Goal: Task Accomplishment & Management: Manage account settings

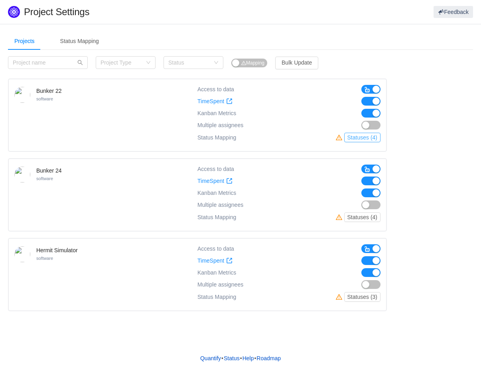
click at [356, 140] on button "Statuses (4)" at bounding box center [362, 138] width 36 height 10
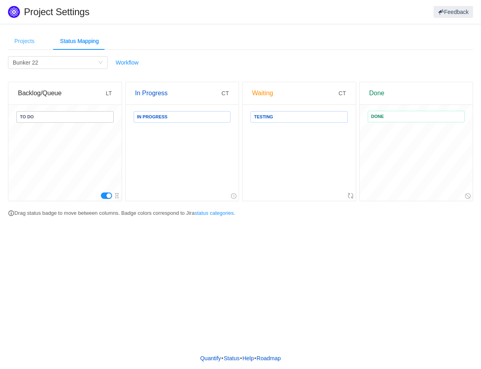
click at [33, 39] on div "Projects" at bounding box center [24, 41] width 33 height 18
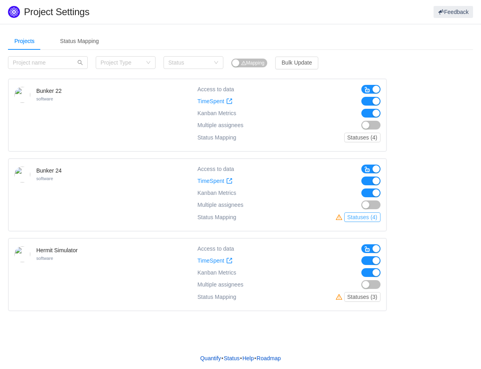
click at [359, 217] on button "Statuses (4)" at bounding box center [362, 218] width 36 height 10
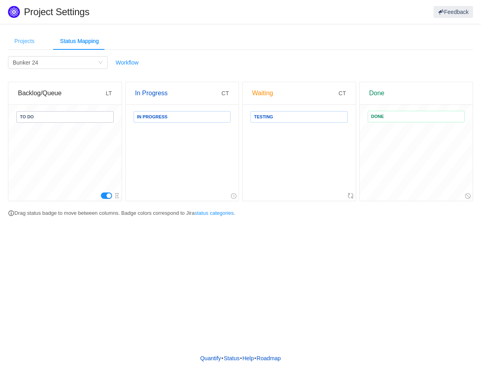
click at [23, 44] on div "Projects" at bounding box center [24, 41] width 33 height 18
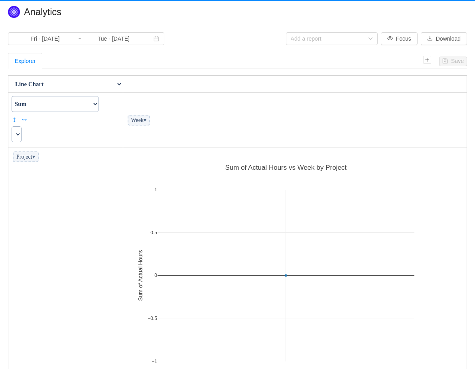
scroll to position [244, 337]
